Goal: Task Accomplishment & Management: Complete application form

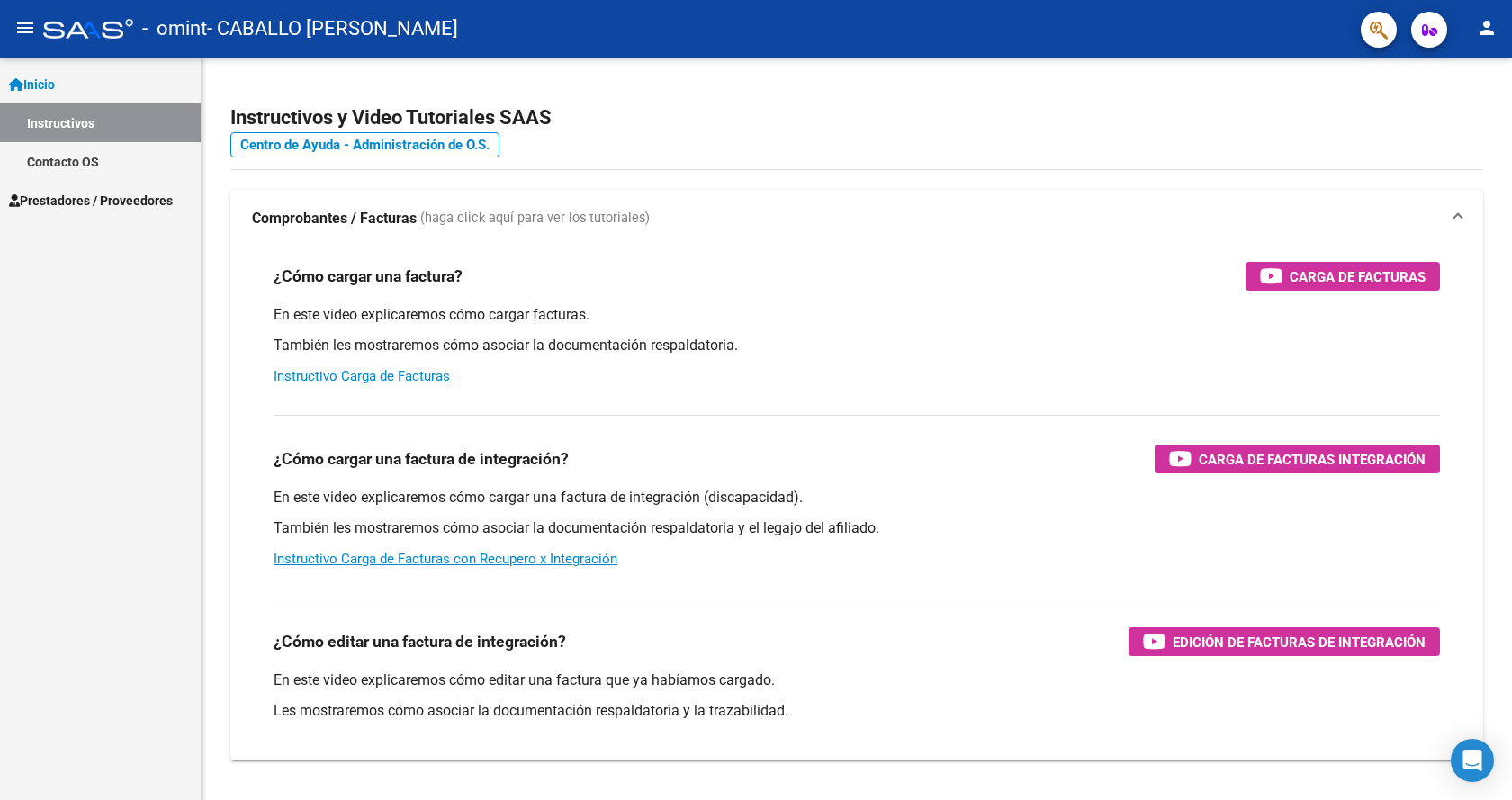
click at [137, 187] on link "Prestadores / Proveedores" at bounding box center [100, 200] width 201 height 39
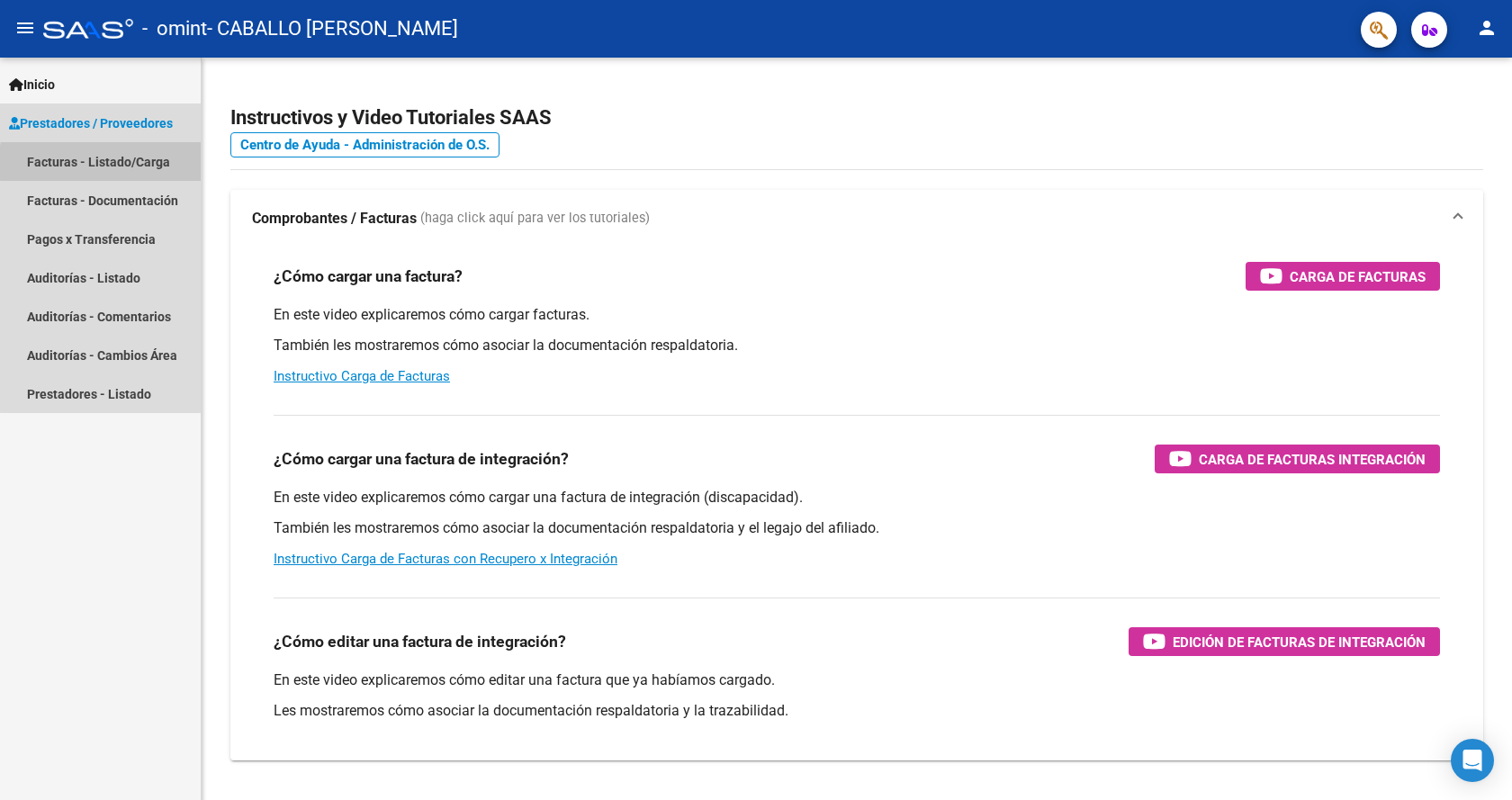
click at [164, 163] on link "Facturas - Listado/Carga" at bounding box center [100, 161] width 201 height 39
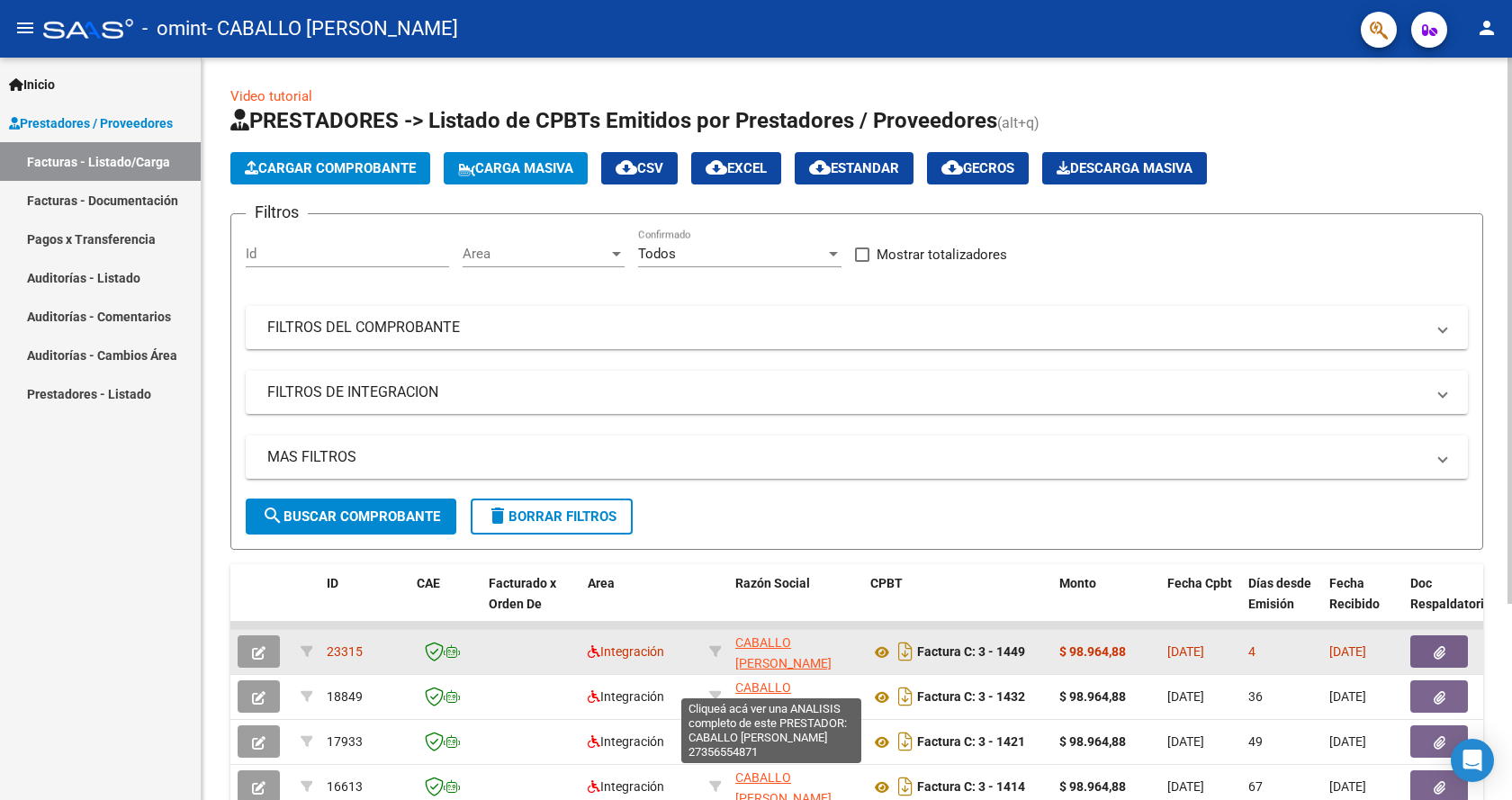
click at [776, 645] on span "CABALLO [PERSON_NAME]" at bounding box center [783, 652] width 96 height 35
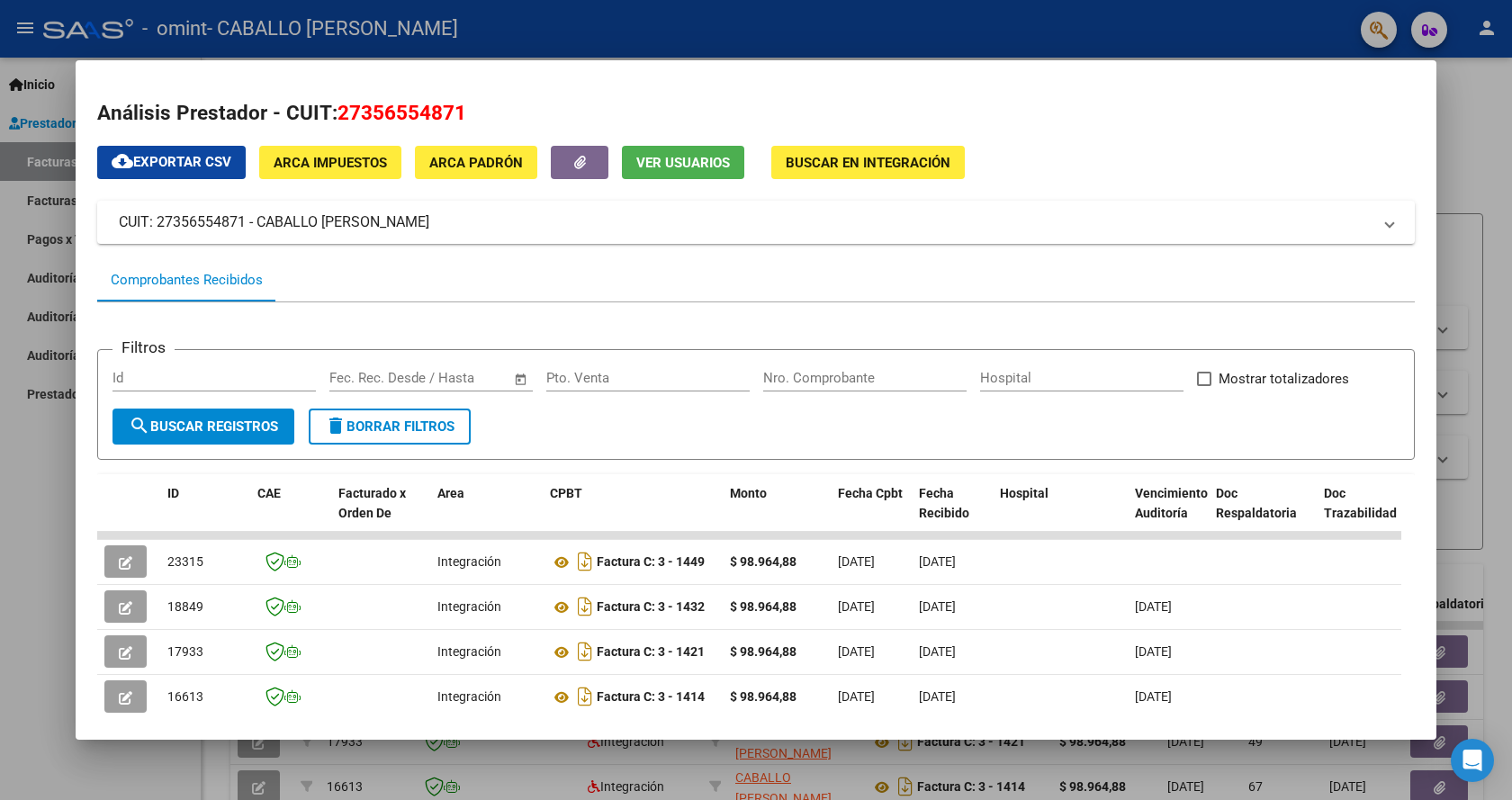
click at [1458, 214] on div at bounding box center [756, 400] width 1512 height 800
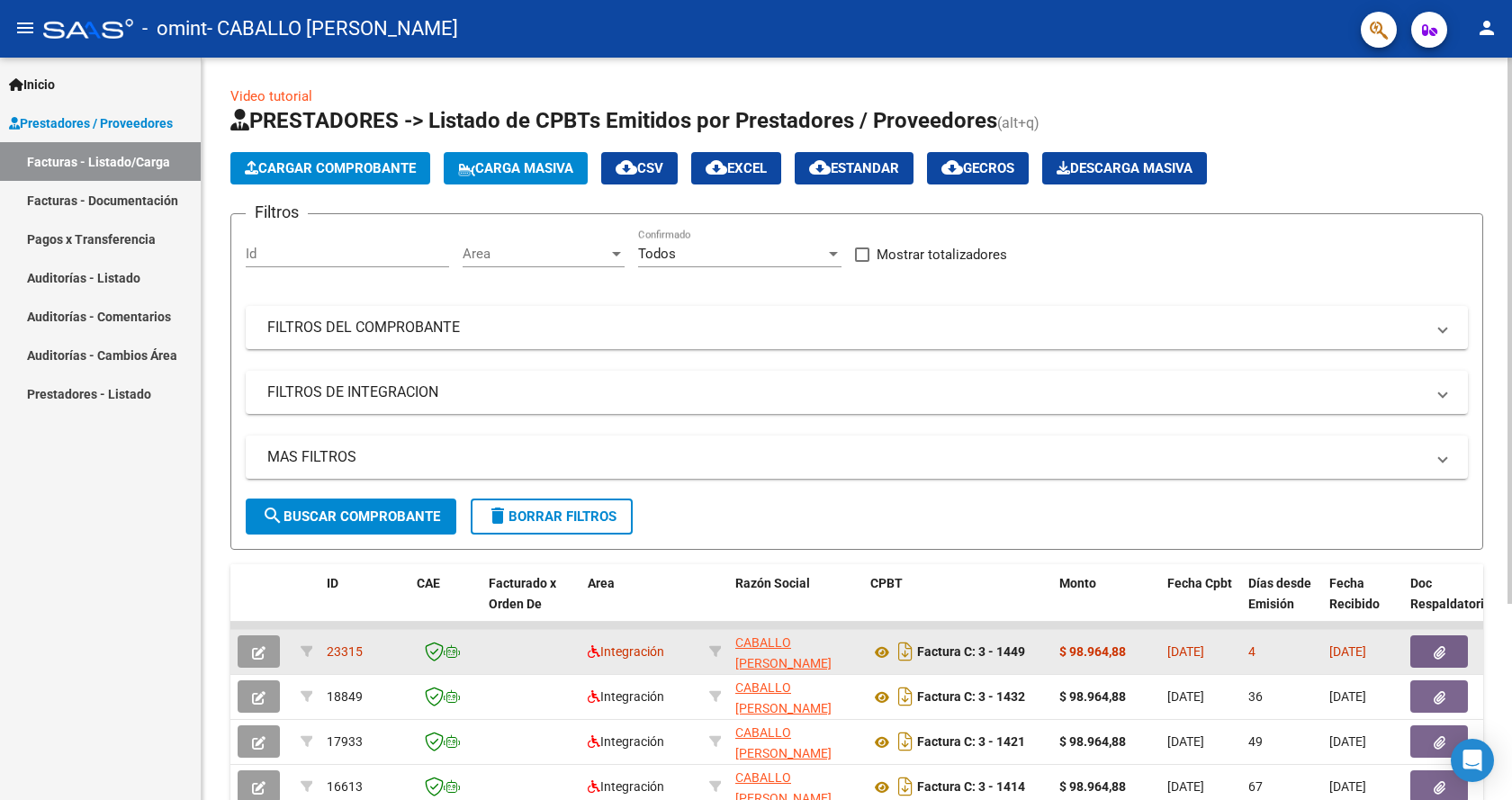
click at [1435, 653] on icon "button" at bounding box center [1440, 652] width 11 height 13
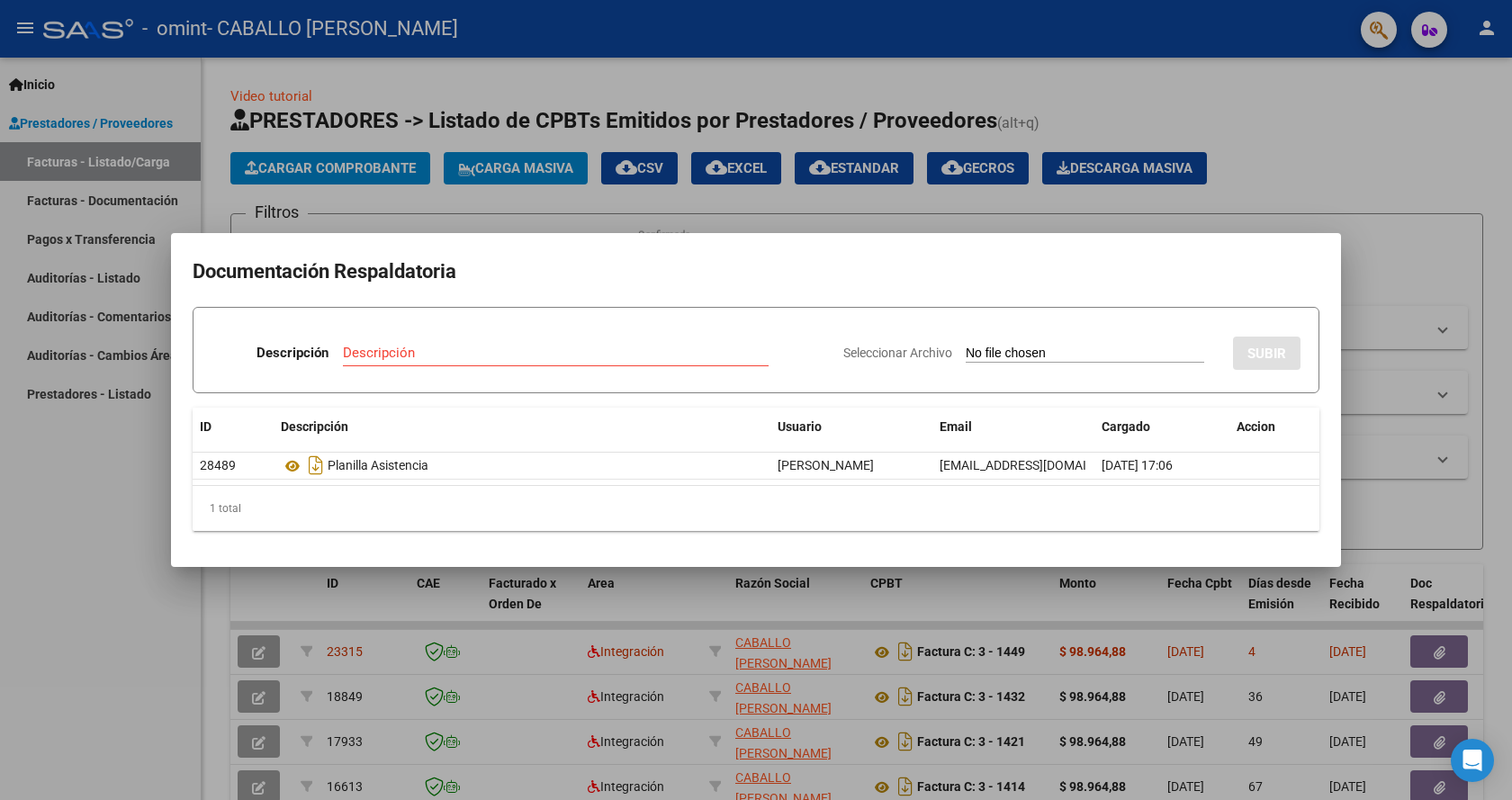
click at [402, 448] on datatable-header "ID Descripción Usuario Email Cargado Accion" at bounding box center [756, 430] width 1127 height 45
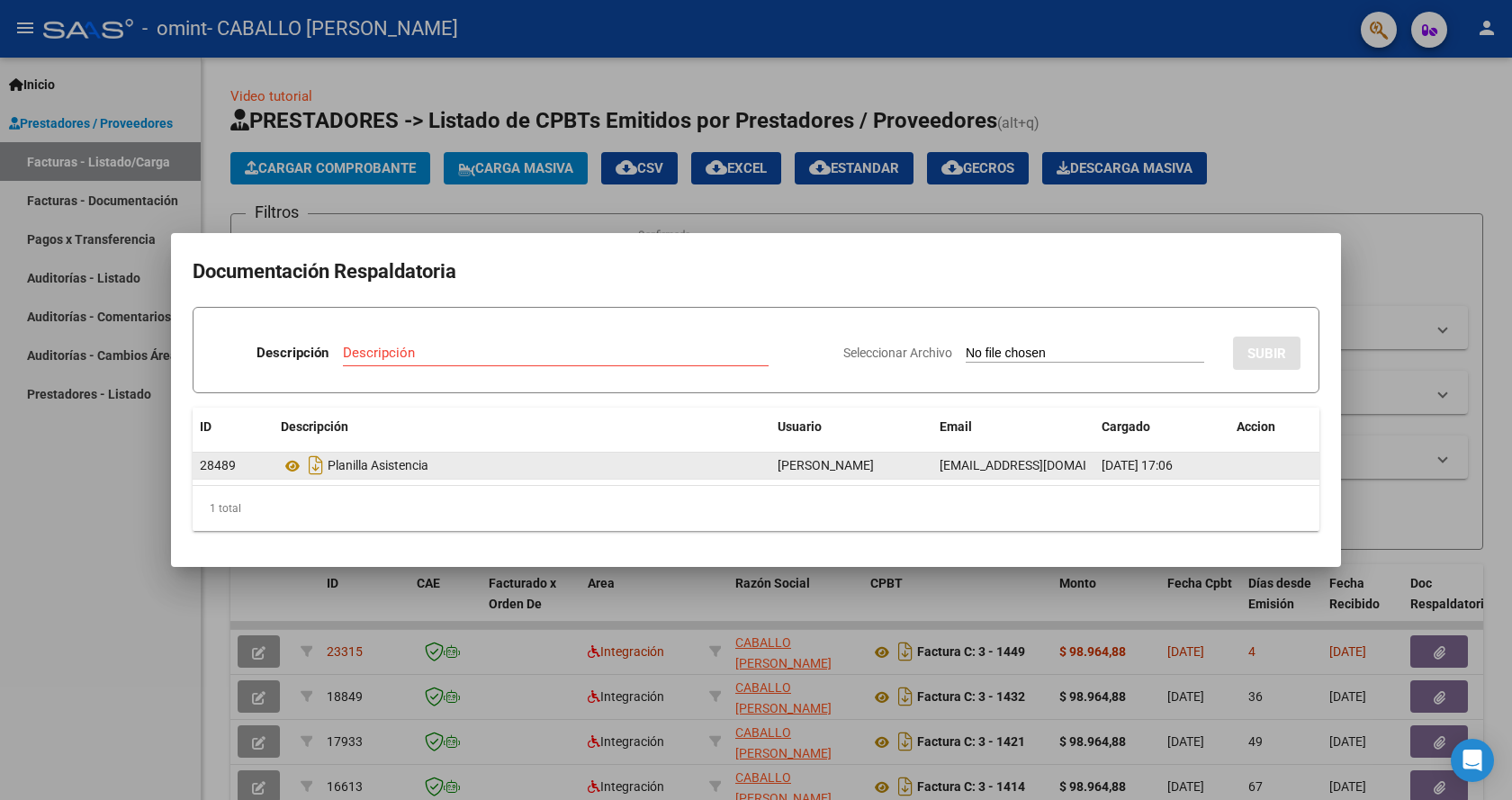
click at [405, 460] on div "Planilla Asistencia" at bounding box center [522, 465] width 482 height 29
click at [415, 475] on div "Planilla Asistencia" at bounding box center [522, 465] width 482 height 29
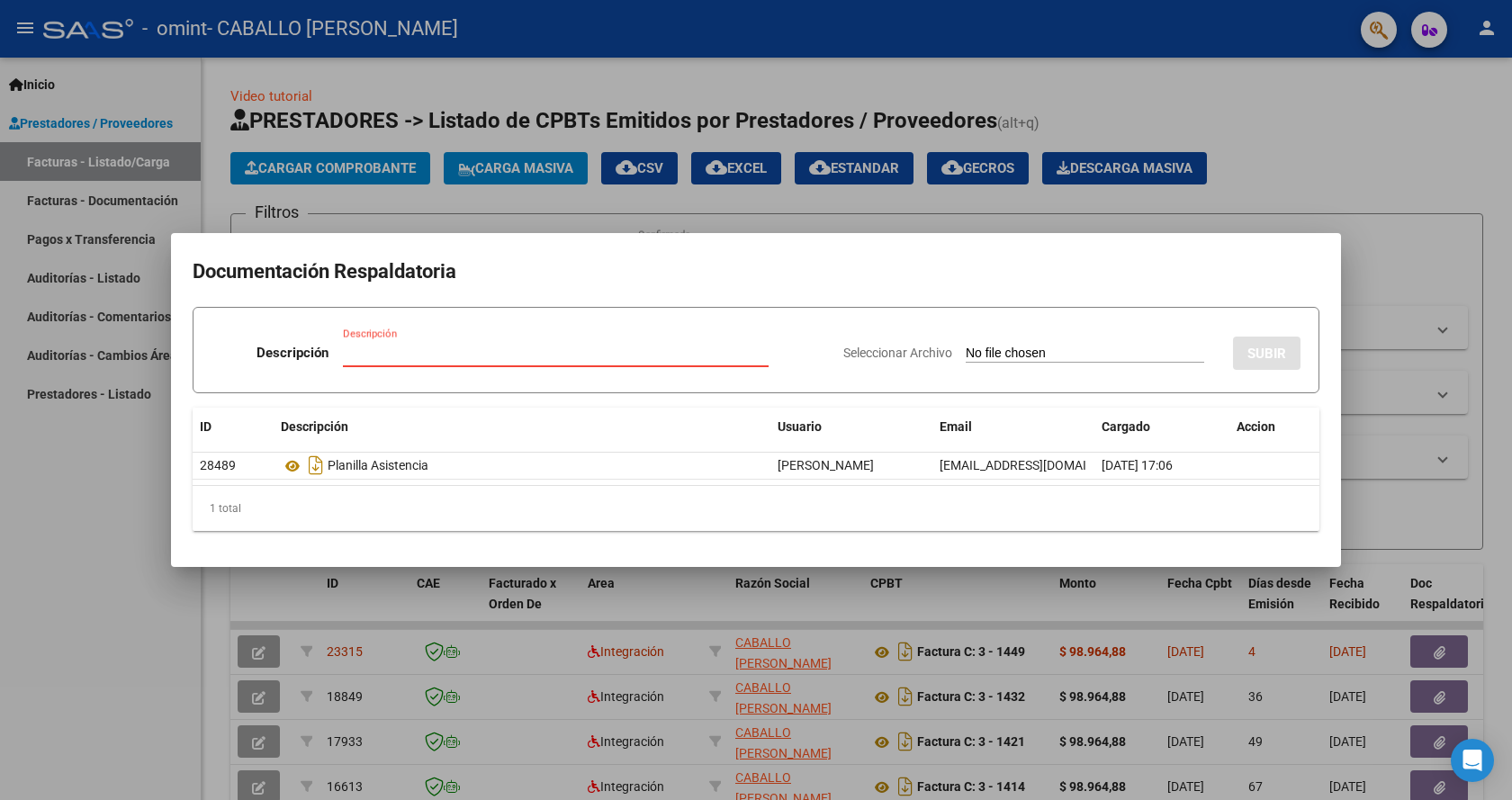
click at [379, 355] on input "Descripción" at bounding box center [555, 352] width 426 height 16
click at [98, 508] on div at bounding box center [756, 400] width 1512 height 800
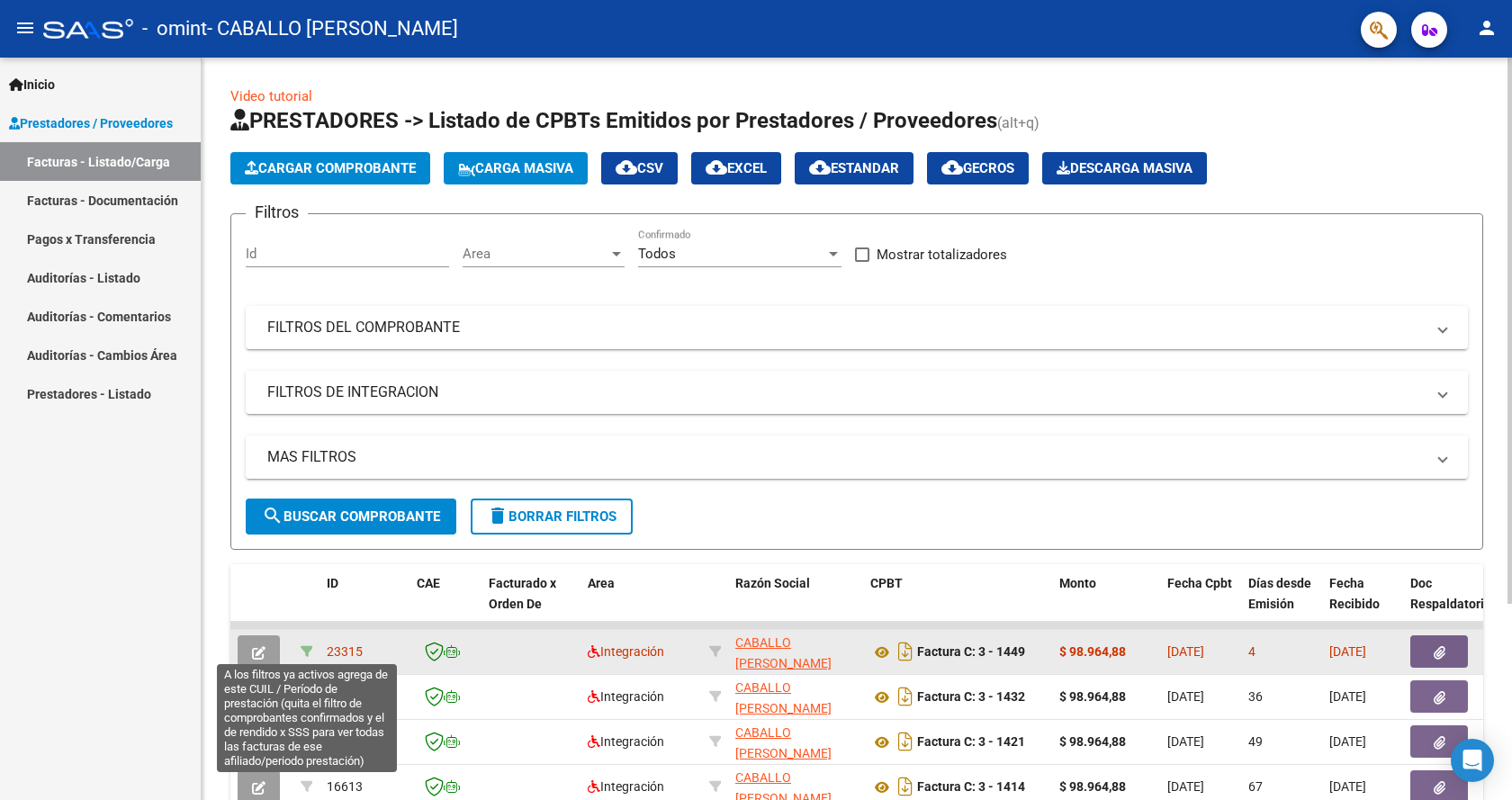
click at [308, 645] on icon at bounding box center [307, 650] width 12 height 12
type input "202509"
type input "23570657844"
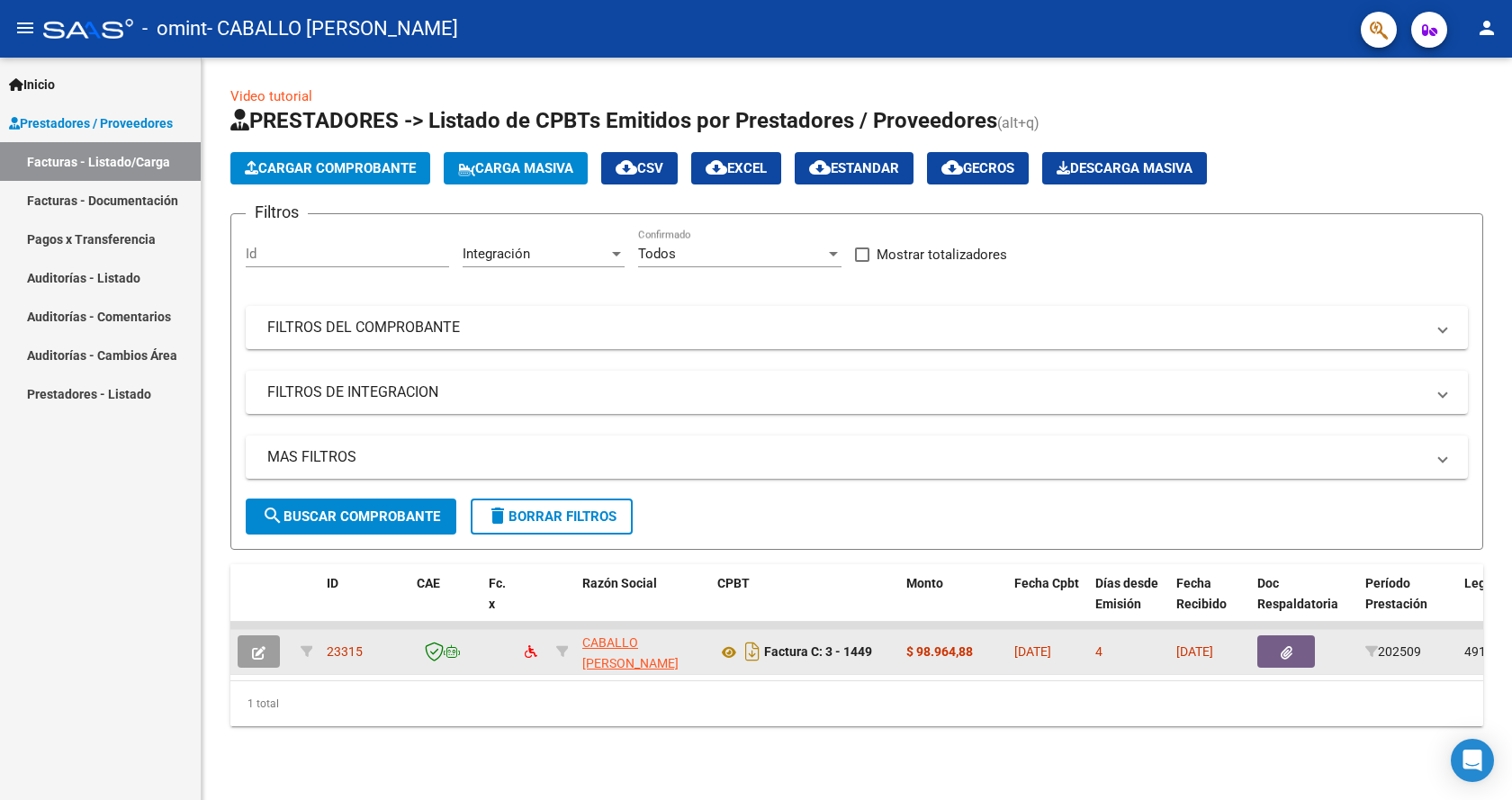
click at [246, 647] on button "button" at bounding box center [258, 651] width 42 height 32
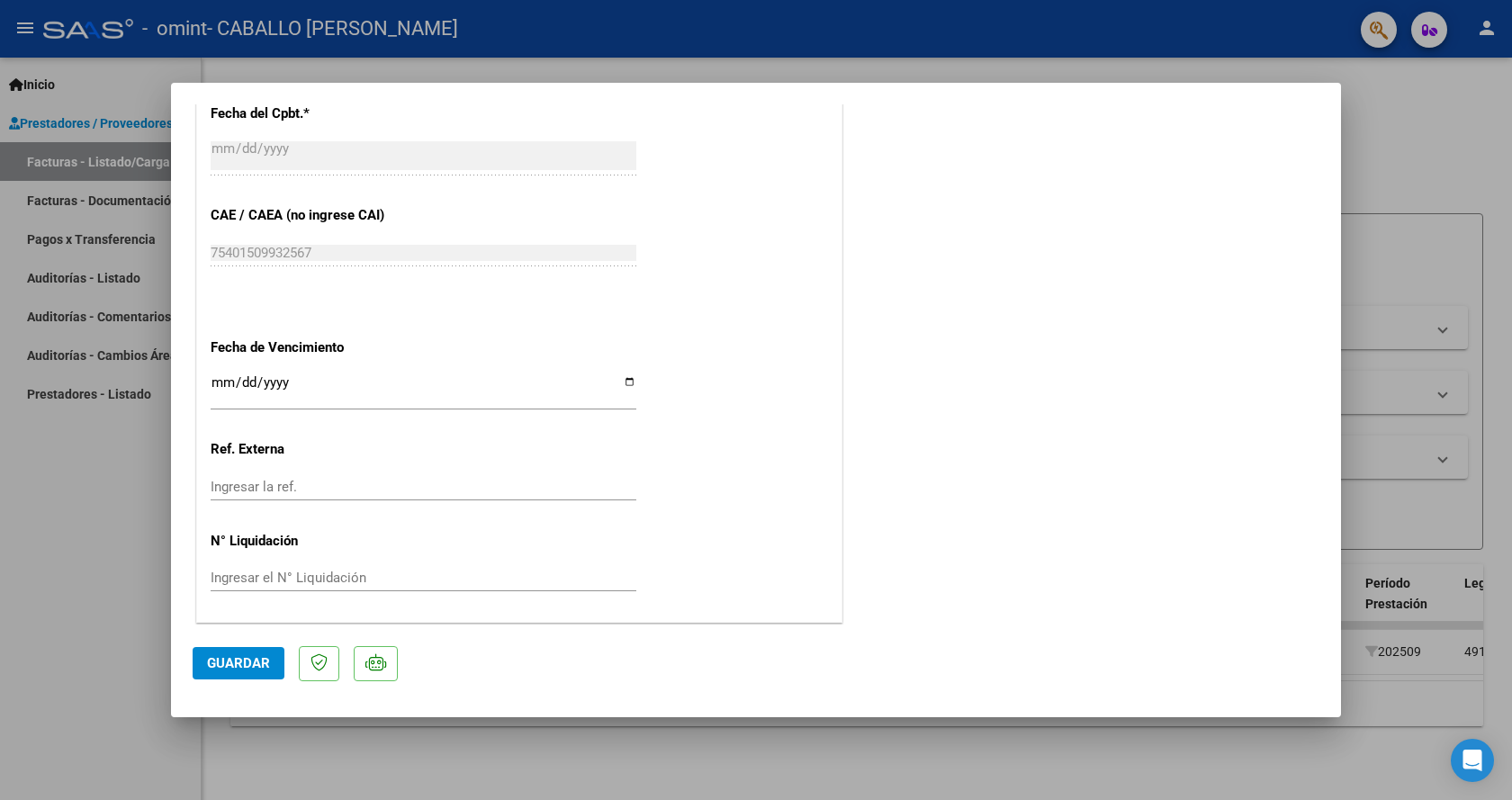
scroll to position [1025, 0]
click at [248, 661] on span "Guardar" at bounding box center [238, 663] width 63 height 16
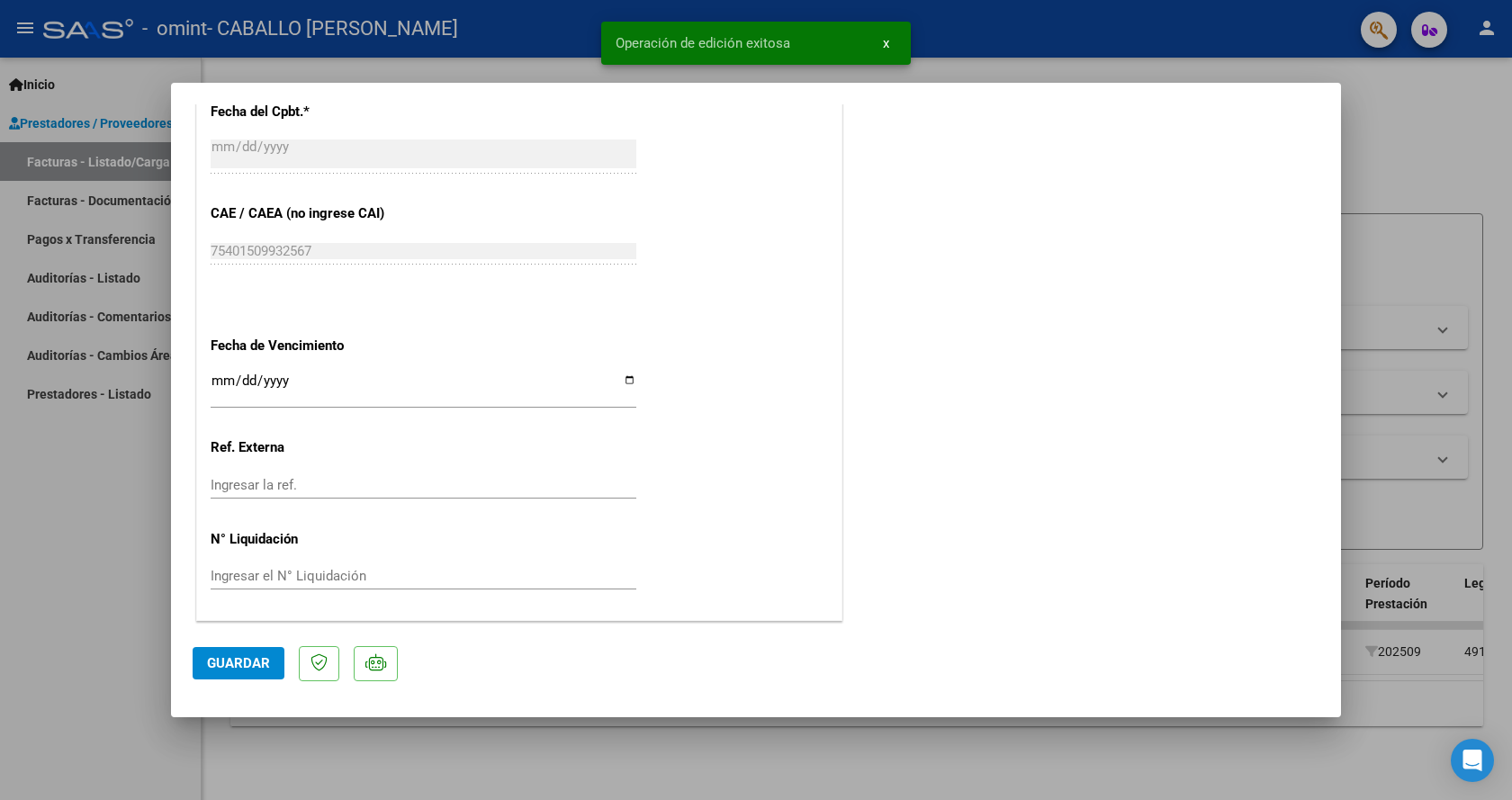
click at [880, 42] on button "x" at bounding box center [886, 43] width 35 height 32
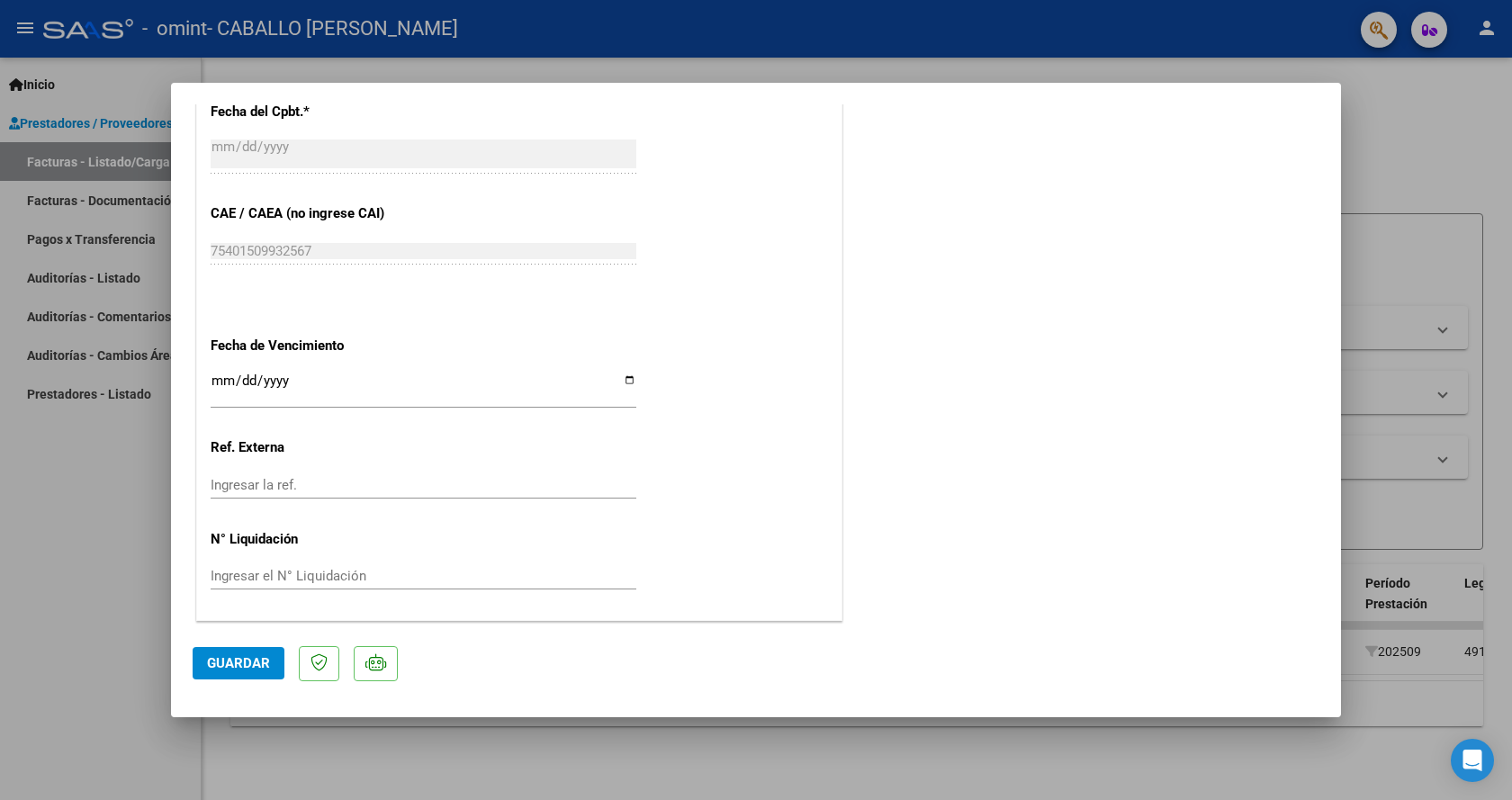
click at [95, 685] on div at bounding box center [756, 400] width 1512 height 800
type input "$ 0,00"
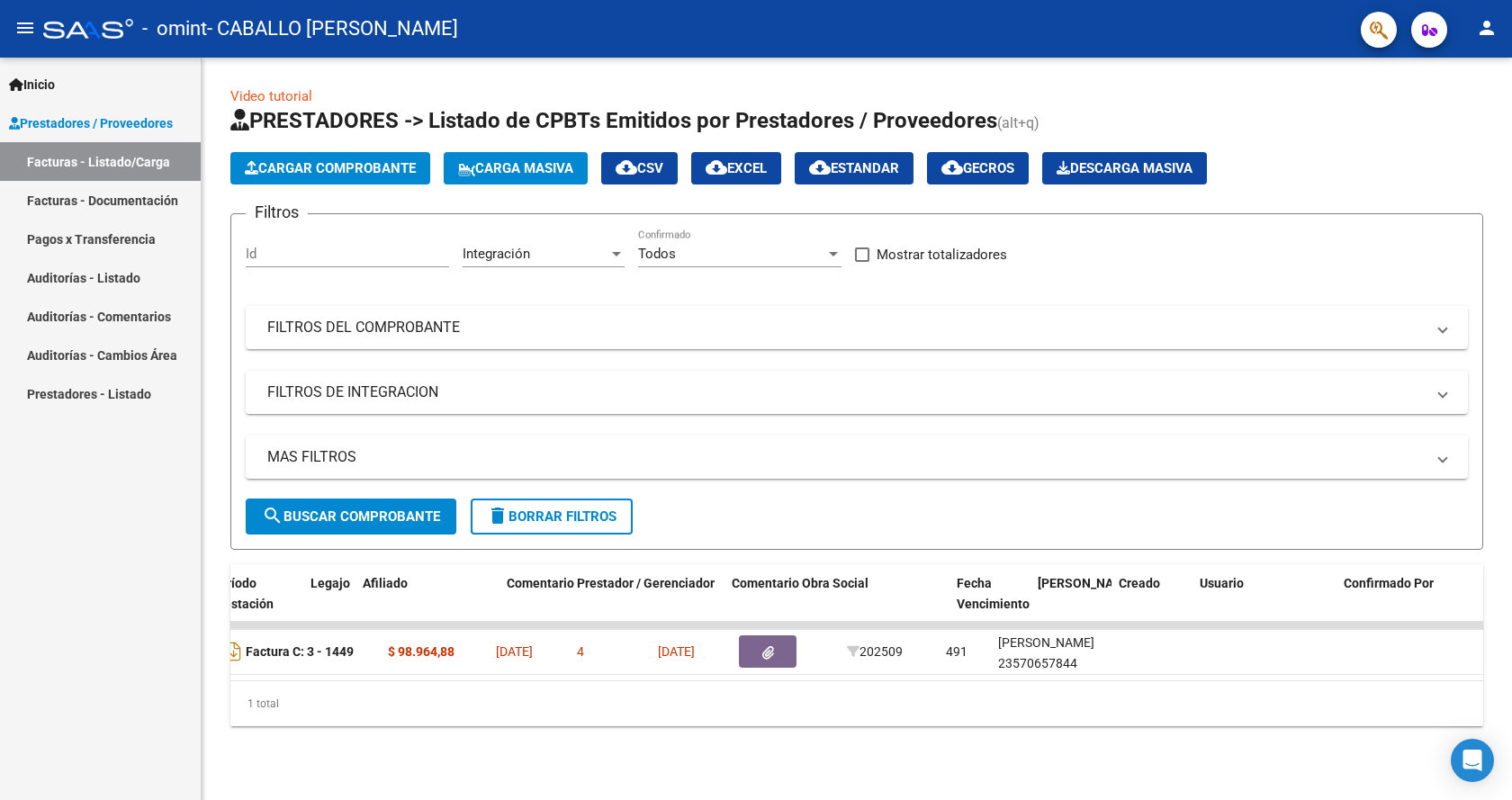
scroll to position [0, 0]
